Goal: Transaction & Acquisition: Purchase product/service

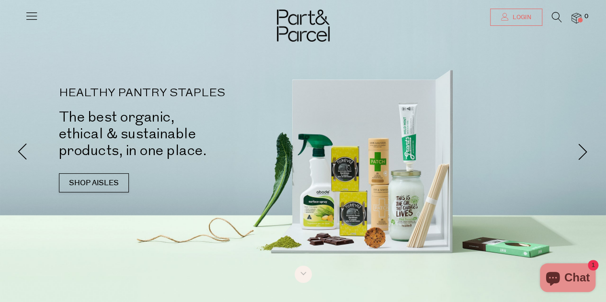
click at [514, 18] on span "Login" at bounding box center [521, 17] width 21 height 8
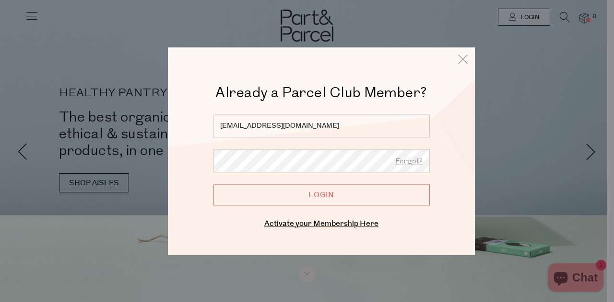
click at [350, 197] on input "Login" at bounding box center [321, 195] width 216 height 21
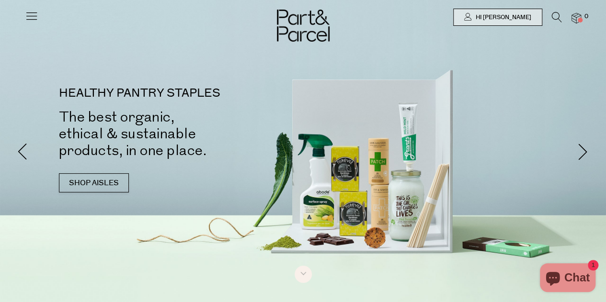
click at [557, 17] on icon at bounding box center [557, 17] width 10 height 11
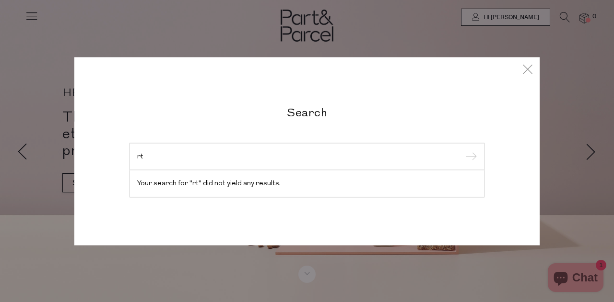
type input "r"
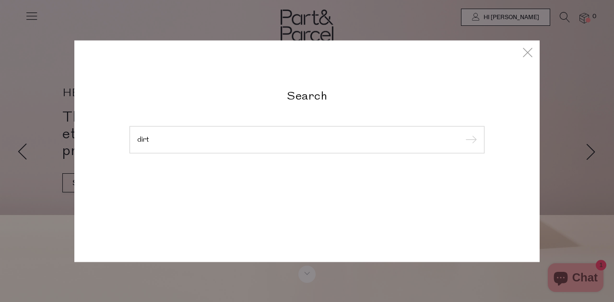
type input "dirt"
click at [462, 133] on input "submit" at bounding box center [469, 140] width 14 height 14
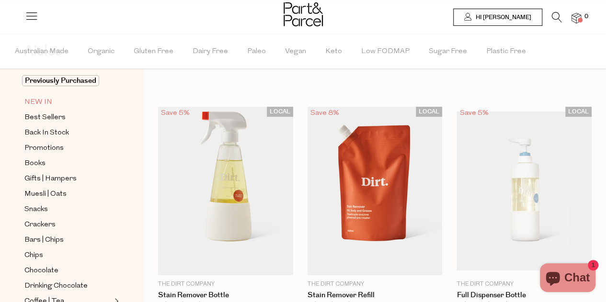
click at [64, 102] on link "NEW IN" at bounding box center [67, 102] width 87 height 12
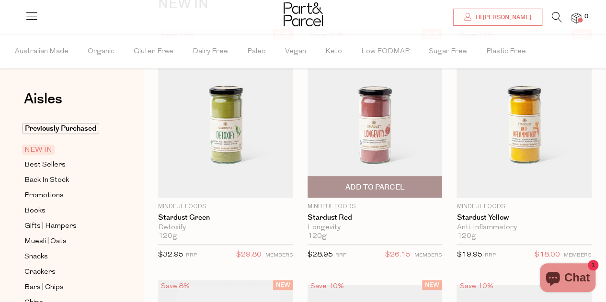
scroll to position [144, 0]
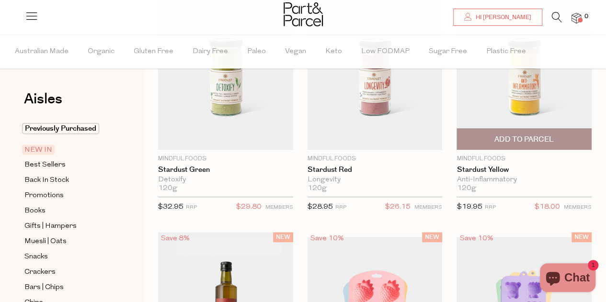
click at [533, 101] on img at bounding box center [524, 65] width 135 height 169
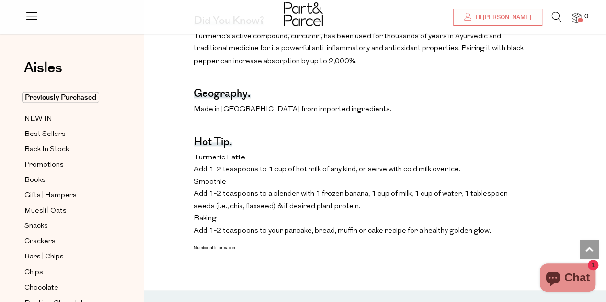
scroll to position [671, 0]
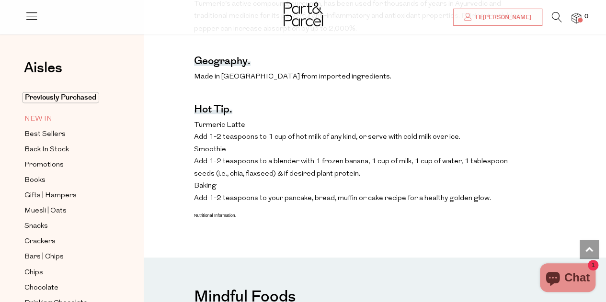
click at [59, 115] on link "NEW IN" at bounding box center [67, 119] width 87 height 12
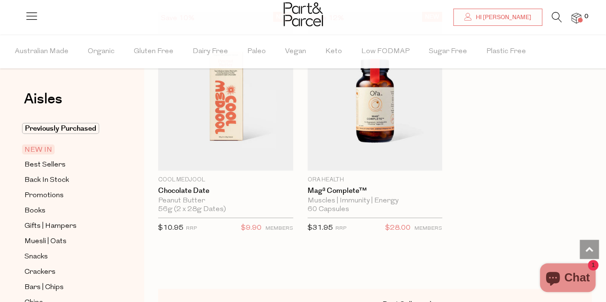
scroll to position [1243, 0]
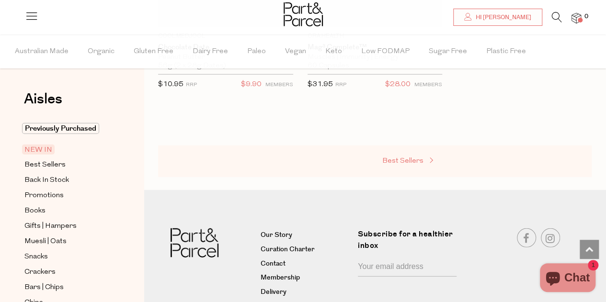
click at [416, 162] on span "Best Sellers" at bounding box center [403, 161] width 41 height 7
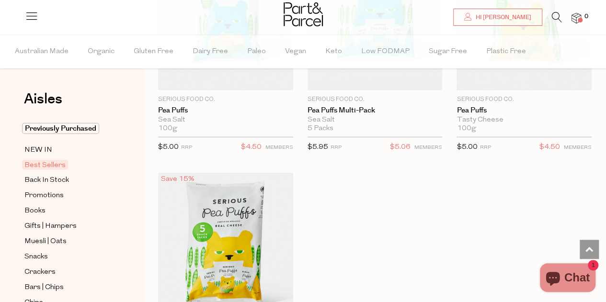
scroll to position [3356, 0]
